Goal: Transaction & Acquisition: Book appointment/travel/reservation

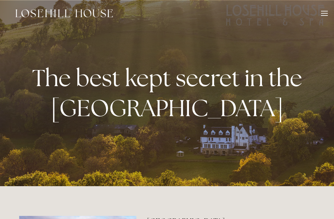
click at [325, 12] on div at bounding box center [324, 14] width 7 height 7
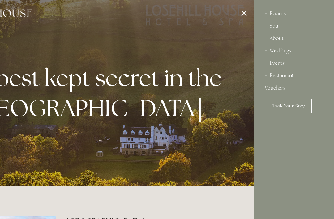
click at [285, 76] on div "Restaurant" at bounding box center [294, 75] width 58 height 12
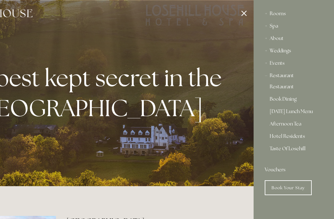
click at [282, 89] on link "Restaurant" at bounding box center [294, 87] width 48 height 7
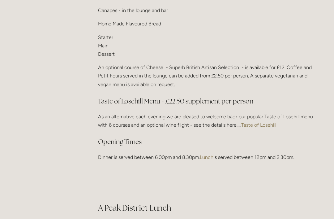
scroll to position [815, 0]
click at [255, 122] on link "Taste of Losehill" at bounding box center [259, 125] width 35 height 6
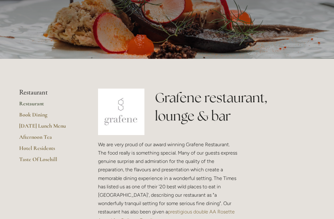
scroll to position [0, 0]
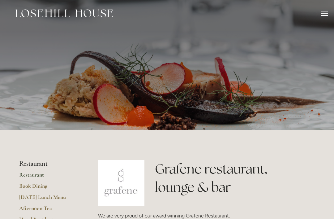
click at [326, 11] on div at bounding box center [324, 11] width 7 height 1
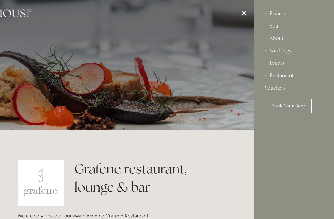
click at [276, 12] on div "Rooms" at bounding box center [294, 13] width 58 height 12
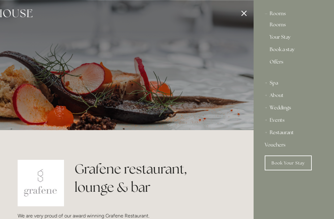
click at [281, 24] on link "Rooms" at bounding box center [294, 25] width 48 height 7
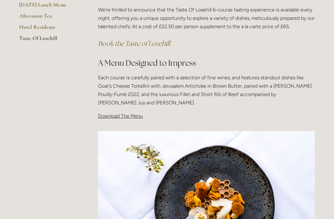
scroll to position [155, 0]
click at [124, 116] on span "Download The Menu" at bounding box center [120, 116] width 45 height 6
click at [121, 115] on span "Download The Menu" at bounding box center [120, 116] width 45 height 6
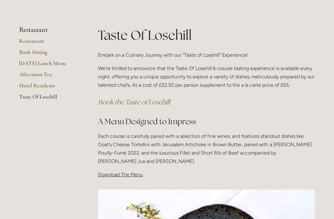
scroll to position [96, 0]
click at [128, 172] on span "Download The Menu" at bounding box center [120, 175] width 45 height 6
click at [124, 166] on div "Taste Of Losehill Embark on a Culinary Journey with our "Taste of Losehill" Exp…" at bounding box center [206, 102] width 217 height 153
click at [124, 172] on span "Download The Menu" at bounding box center [120, 175] width 45 height 6
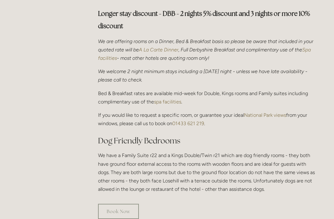
scroll to position [226, 0]
click at [168, 47] on em "A La Carte Dinner" at bounding box center [159, 50] width 40 height 6
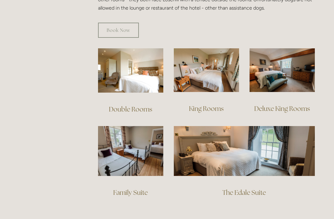
scroll to position [407, 0]
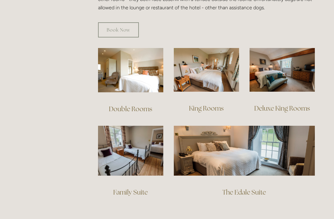
click at [286, 104] on link "Deluxe King Rooms" at bounding box center [283, 108] width 56 height 8
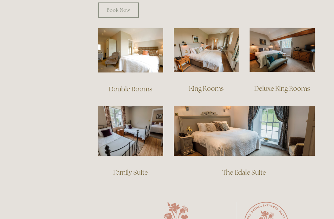
click at [253, 168] on link "The Edale Suite" at bounding box center [245, 172] width 44 height 8
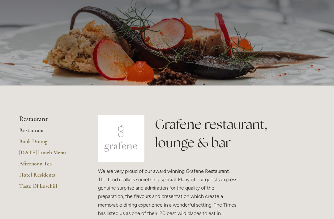
scroll to position [34, 0]
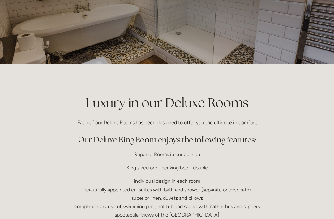
scroll to position [59, 0]
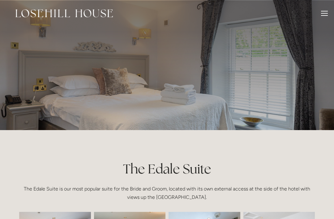
click at [323, 12] on div at bounding box center [324, 14] width 7 height 7
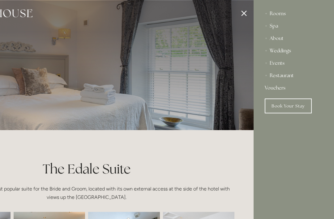
click at [291, 101] on link "Book Your Stay" at bounding box center [288, 105] width 47 height 15
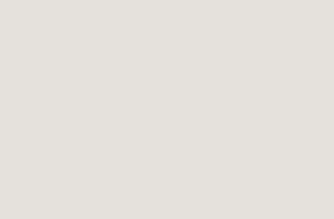
scroll to position [607, 0]
